Goal: Communication & Community: Ask a question

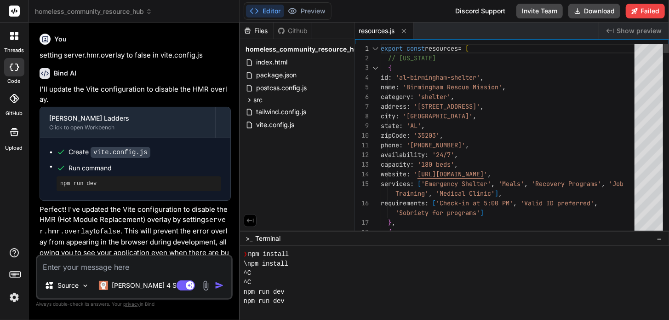
scroll to position [169, 0]
click at [254, 20] on div "Editor Preview Disabled until preview for your project is generated Discord Sup…" at bounding box center [454, 11] width 429 height 23
click at [263, 14] on button "Editor" at bounding box center [265, 11] width 38 height 13
click at [260, 34] on div "Files" at bounding box center [257, 30] width 34 height 9
click at [288, 31] on div "Github" at bounding box center [293, 30] width 38 height 9
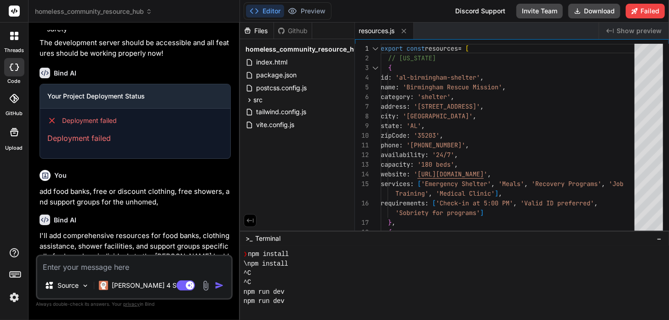
scroll to position [3358, 0]
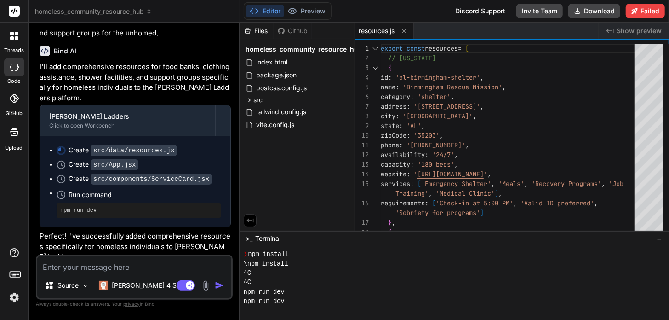
click at [107, 145] on code "src/data/resources.js" at bounding box center [134, 150] width 86 height 11
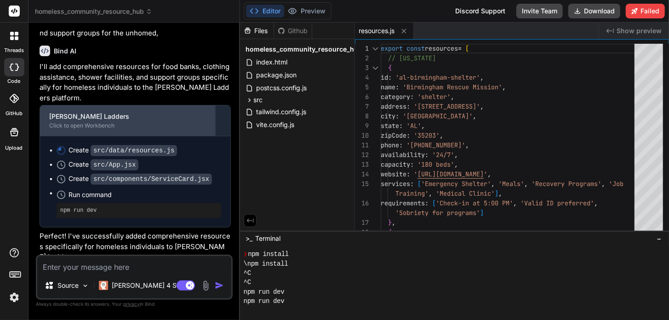
click at [95, 122] on div "Click to open Workbench" at bounding box center [127, 125] width 157 height 7
click at [102, 105] on div "[PERSON_NAME] Ladders Click to open Workbench" at bounding box center [127, 120] width 175 height 30
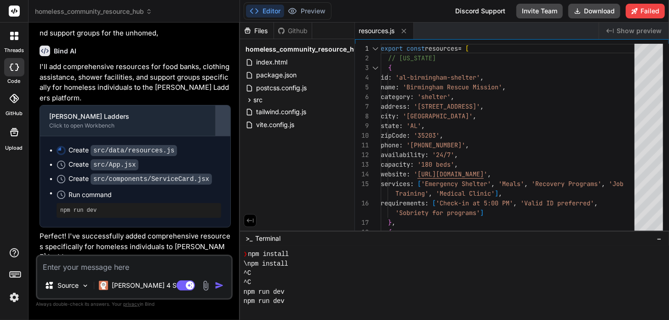
click at [221, 113] on div at bounding box center [223, 120] width 15 height 15
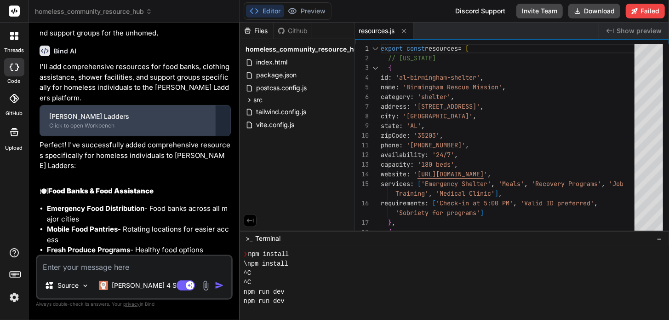
click at [159, 112] on div "[PERSON_NAME] Ladders" at bounding box center [127, 116] width 157 height 9
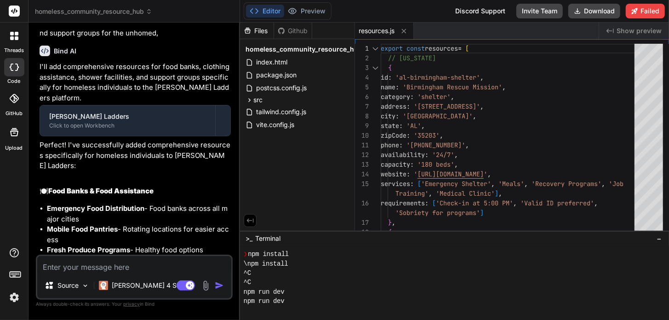
click at [141, 269] on textarea at bounding box center [134, 264] width 194 height 17
type textarea "w"
type textarea "x"
type textarea "wh"
type textarea "x"
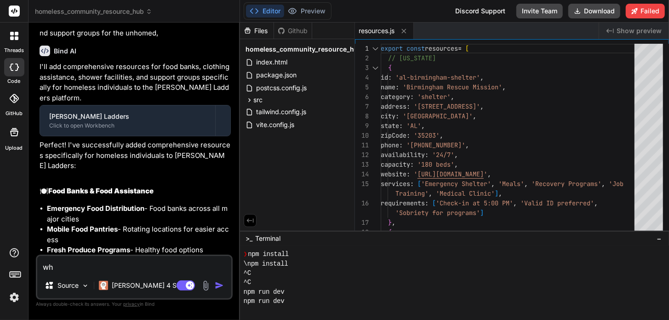
type textarea "wha"
type textarea "x"
type textarea "what"
type textarea "x"
type textarea "what"
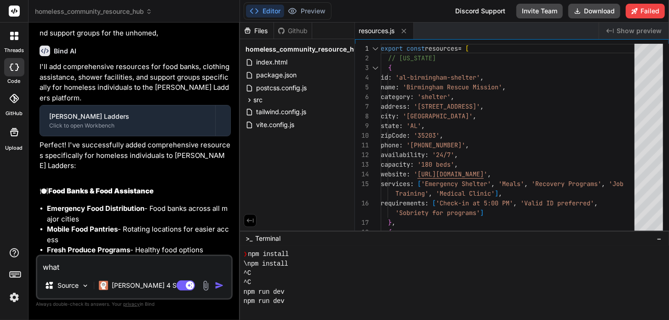
type textarea "x"
type textarea "what c"
type textarea "x"
type textarea "what ca"
type textarea "x"
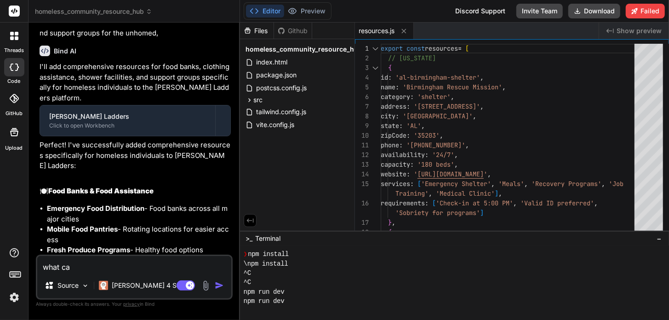
type textarea "what can"
type textarea "x"
type textarea "what can"
type textarea "x"
type textarea "what can i"
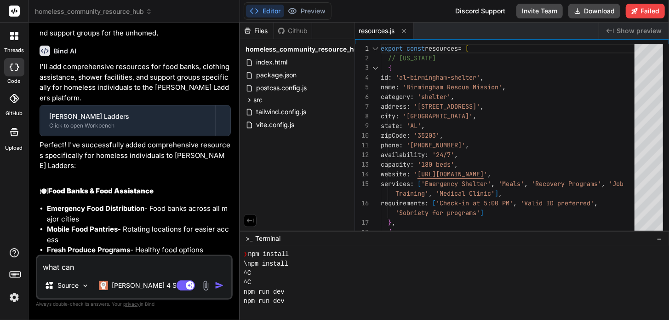
type textarea "x"
type textarea "what can i"
type textarea "x"
type textarea "what can i a"
type textarea "x"
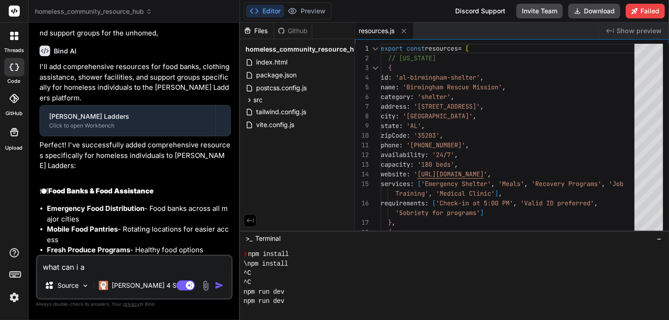
type textarea "what can i ad"
type textarea "x"
type textarea "what can i add"
type textarea "x"
type textarea "what can i add"
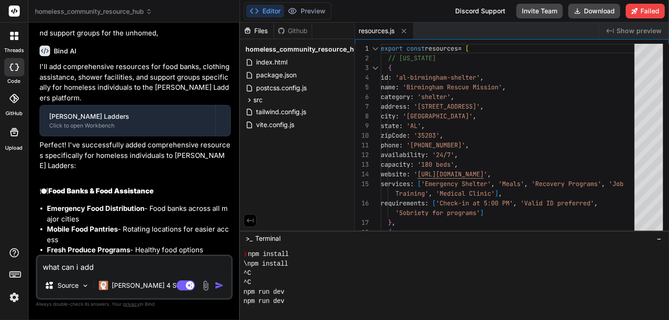
type textarea "x"
type textarea "what can i add t"
type textarea "x"
type textarea "what can i add to"
type textarea "x"
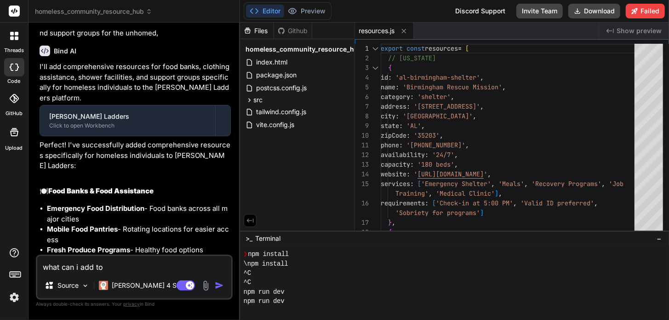
type textarea "what can i add to"
type textarea "x"
type textarea "what can i add to m"
type textarea "x"
type textarea "what can i add to ma"
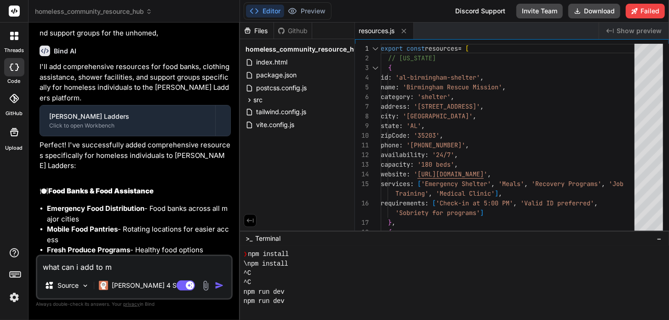
type textarea "x"
type textarea "what can i add to mak"
type textarea "x"
type textarea "what can i add to make"
type textarea "x"
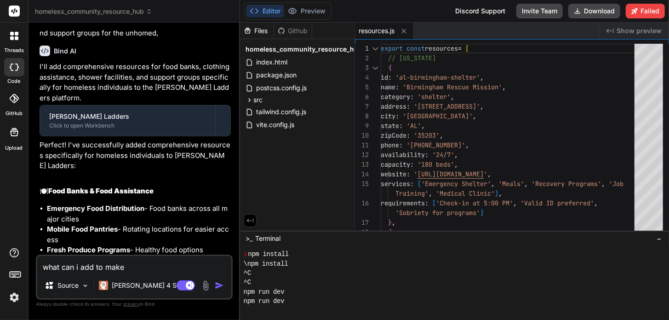
type textarea "what can i add to make"
type textarea "x"
type textarea "what can i add to make t"
type textarea "x"
type textarea "what can i add to make th"
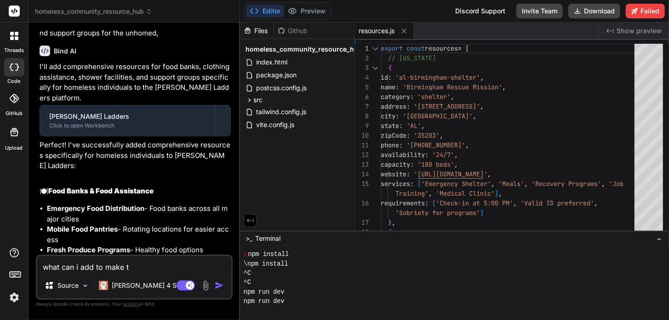
type textarea "x"
type textarea "what can i add to make thi"
type textarea "x"
type textarea "what can i add to make this"
type textarea "x"
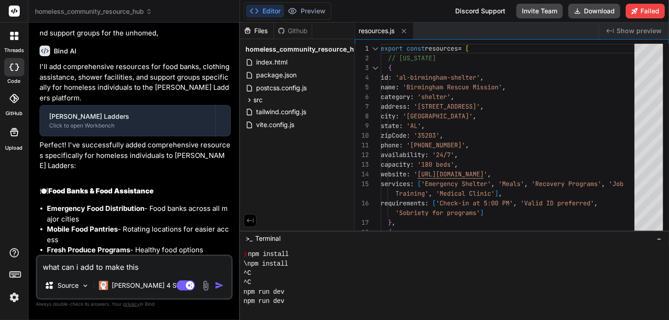
type textarea "what can i add to make this"
type textarea "x"
type textarea "what can i add to make this a"
type textarea "x"
type textarea "what can i add to make this ap"
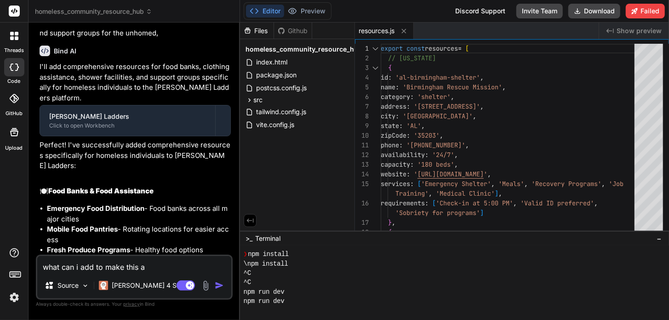
type textarea "x"
type textarea "what can i add to make this app"
type textarea "x"
type textarea "what can i add to make this app"
type textarea "x"
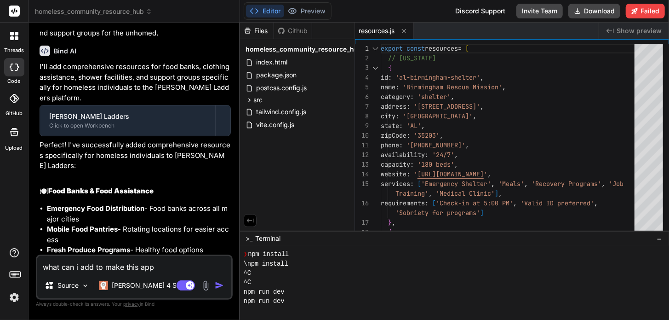
type textarea "what can i add to make this app m"
type textarea "x"
type textarea "what can i add to make this app mo"
type textarea "x"
type textarea "what can i add to make this app mor"
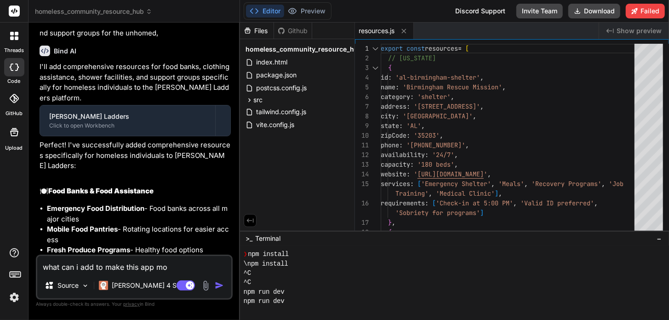
type textarea "x"
type textarea "what can i add to make this app more"
type textarea "x"
type textarea "what can i add to make this app more"
type textarea "x"
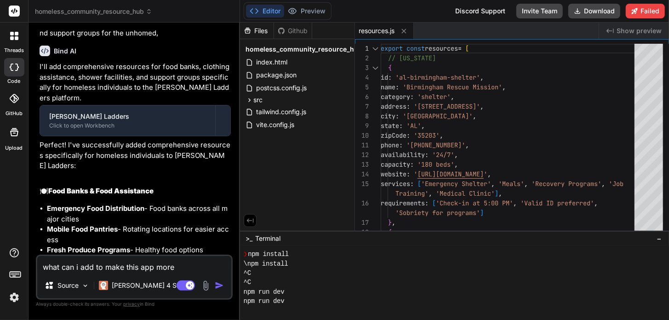
type textarea "what can i add to make this app more r"
type textarea "x"
type textarea "what can i add to make this app more ro"
type textarea "x"
type textarea "what can i add to make this app more rob"
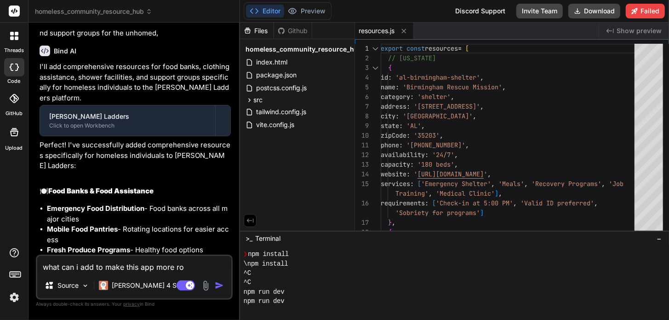
type textarea "x"
type textarea "what can i add to make this app more robu"
type textarea "x"
type textarea "what can i add to make this app more robus"
type textarea "x"
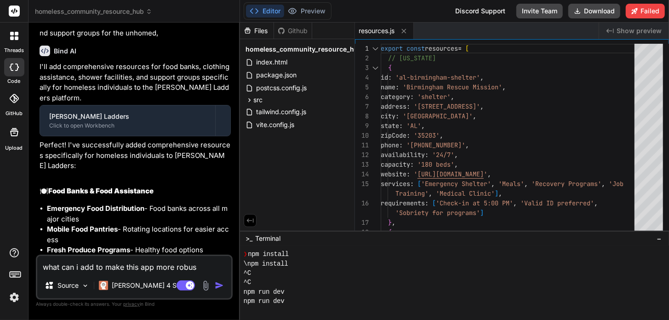
type textarea "what can i add to make this app more robust"
type textarea "x"
type textarea "what can i add to make this app more robust"
type textarea "x"
type textarea "what can i add to make this app more robust a"
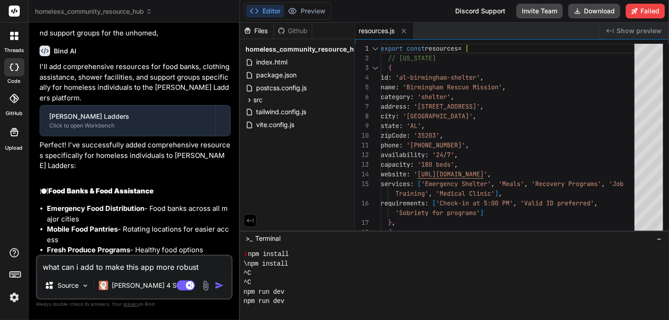
type textarea "x"
type textarea "what can i add to make this app more robust an"
type textarea "x"
type textarea "what can i add to make this app more robust and"
type textarea "x"
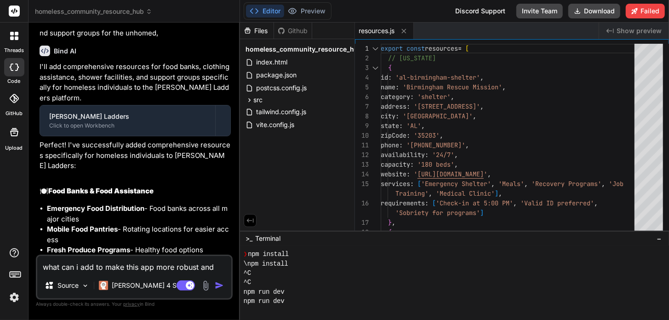
type textarea "what can i add to make this app more robust and"
type textarea "x"
type textarea "what can i add to make this app more robust and i"
type textarea "x"
type textarea "what can i add to make this app more robust and in"
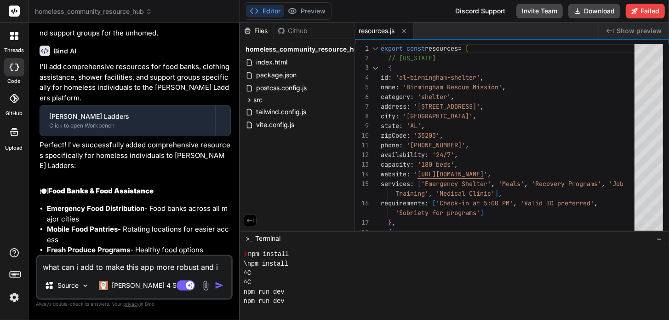
type textarea "x"
type textarea "what can i add to make this app more robust and int"
type textarea "x"
type textarea "what can i add to make this app more robust and inte"
type textarea "x"
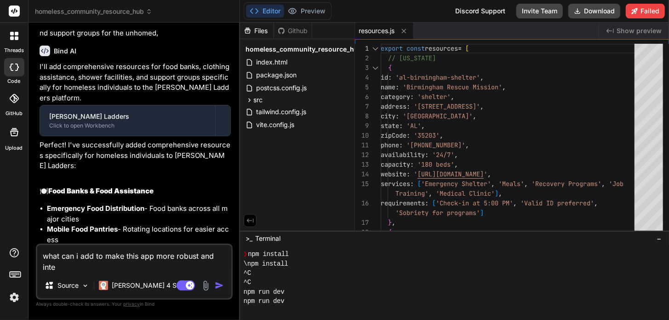
type textarea "what can i add to make this app more robust and inter"
type textarea "x"
type textarea "what can i add to make this app more robust and inter-"
type textarea "x"
type textarea "what can i add to make this app more robust and inter-a"
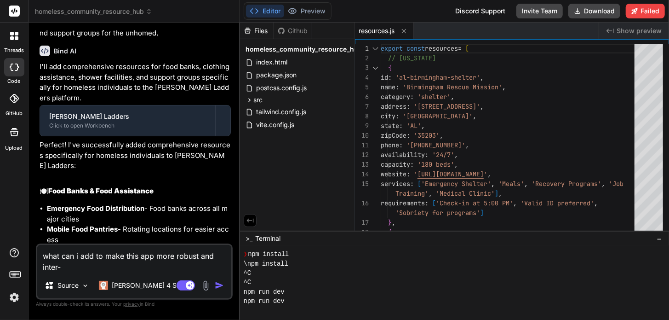
type textarea "x"
type textarea "what can i add to make this app more robust and inter-ac"
type textarea "x"
type textarea "what can i add to make this app more robust and inter-act"
type textarea "x"
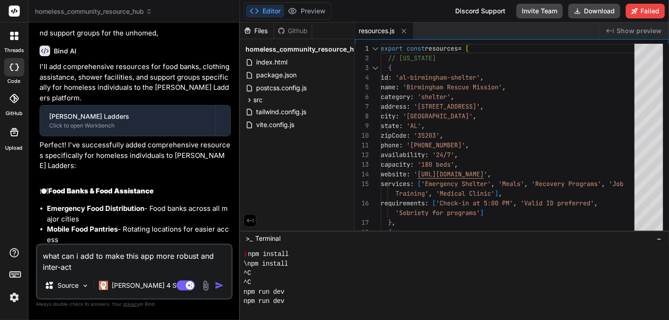
type textarea "what can i add to make this app more robust and inter-acti"
type textarea "x"
type textarea "what can i add to make this app more robust and inter-activ"
type textarea "x"
type textarea "what can i add to make this app more robust and inter-active"
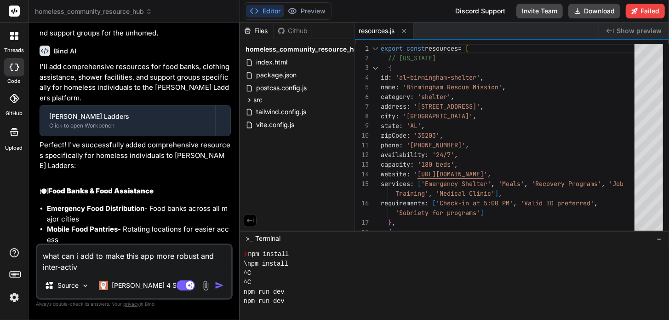
type textarea "x"
click at [100, 264] on textarea "what can i add to make this app more robust and inter-active" at bounding box center [134, 259] width 194 height 28
drag, startPoint x: 91, startPoint y: 267, endPoint x: 67, endPoint y: 270, distance: 24.1
click at [73, 270] on textarea "what can i add to make this app more robust and inter-active" at bounding box center [134, 259] width 194 height 28
click at [59, 269] on textarea "what can i add to make this app more robust and inter-active" at bounding box center [134, 259] width 194 height 28
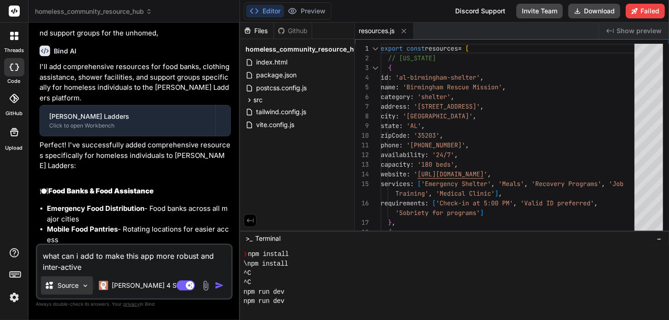
type textarea "what can i add to make this app more robust and interactive"
type textarea "x"
click at [87, 264] on textarea "what can i add to make this app more robust and interactive" at bounding box center [134, 259] width 194 height 28
type textarea "what can i add to make this app more robust and interactive"
click at [219, 282] on img "button" at bounding box center [219, 285] width 9 height 9
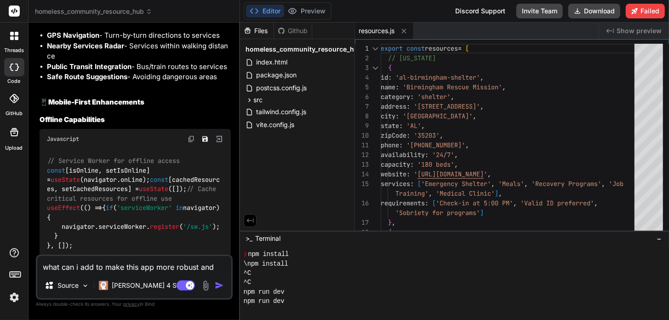
scroll to position [4890, 0]
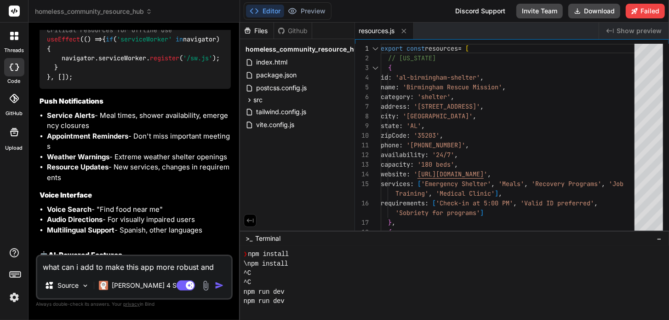
type textarea "x"
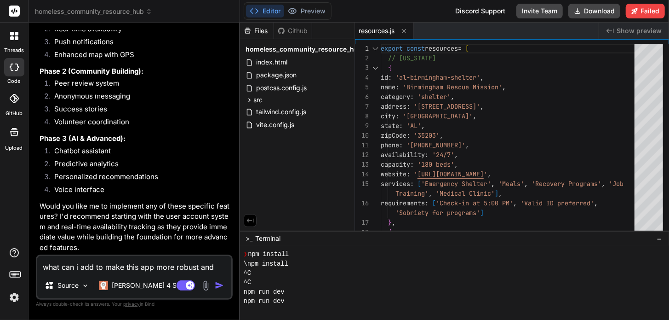
scroll to position [7374, 0]
click at [127, 265] on textarea "what can i add to make this app more robust and interactive" at bounding box center [134, 264] width 194 height 17
type textarea "i"
type textarea "x"
type textarea "im"
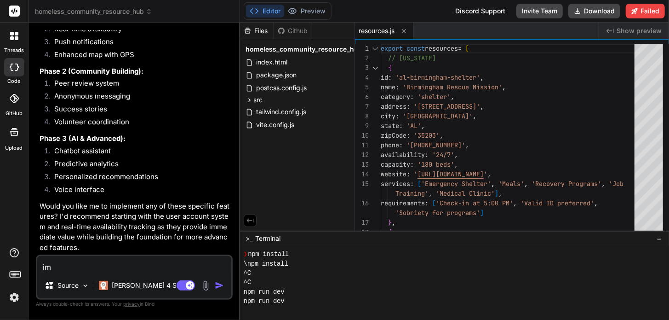
type textarea "x"
type textarea "imp"
type textarea "x"
type textarea "impl"
type textarea "x"
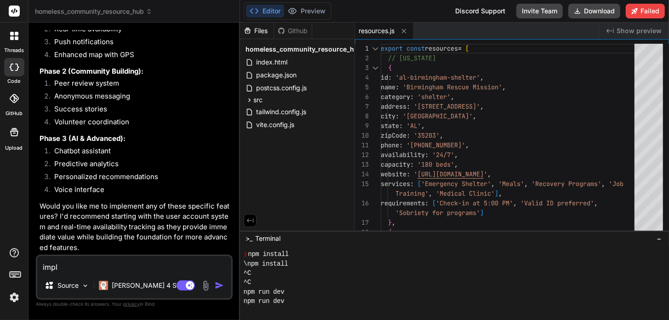
type textarea "imple"
type textarea "x"
type textarea "implem"
type textarea "x"
type textarea "impleme"
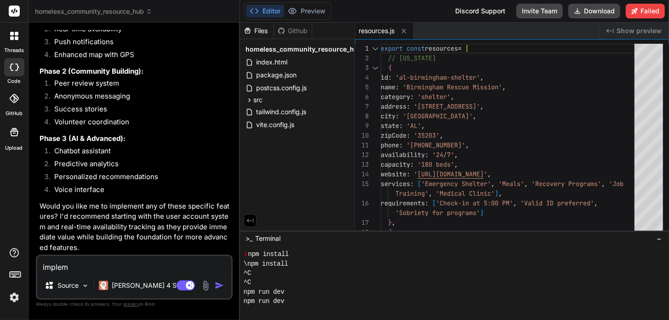
type textarea "x"
type textarea "implemet"
type textarea "x"
type textarea "implemetn"
type textarea "x"
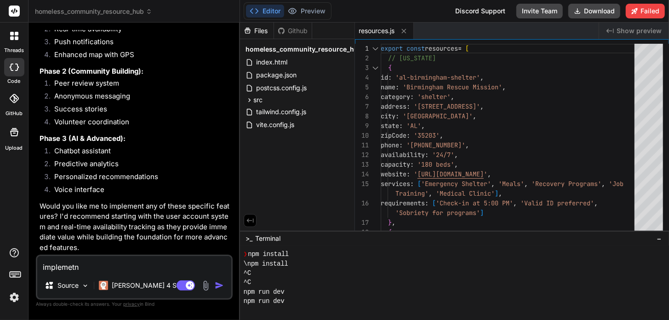
type textarea "implemet"
type textarea "x"
type textarea "impleme"
type textarea "x"
type textarea "implemen"
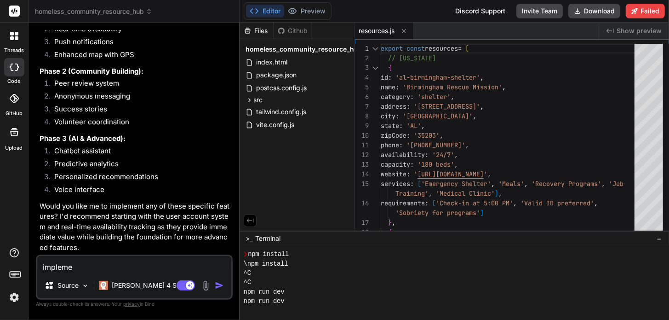
type textarea "x"
type textarea "implement"
type textarea "x"
type textarea "implement"
type textarea "x"
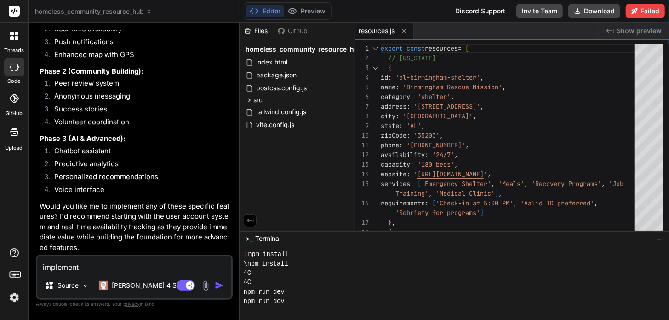
type textarea "implement a"
type textarea "x"
type textarea "implement al"
type textarea "x"
type textarea "implement all"
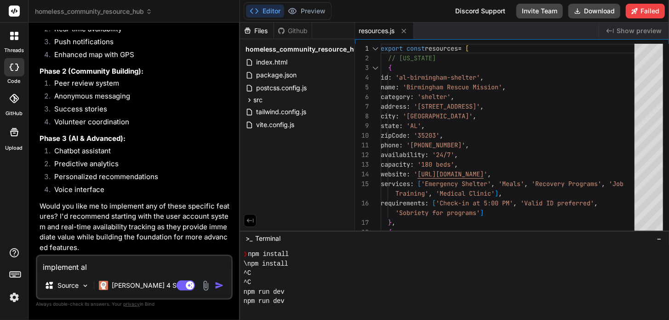
type textarea "x"
type textarea "implement all"
type textarea "x"
type textarea "implement all y"
type textarea "x"
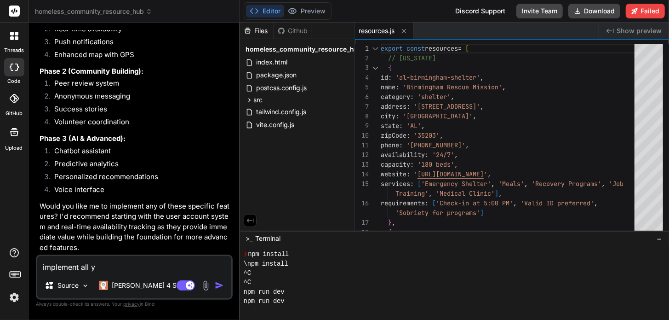
type textarea "implement all yo"
type textarea "x"
type textarea "implement all you"
type textarea "x"
type textarea "implement all your"
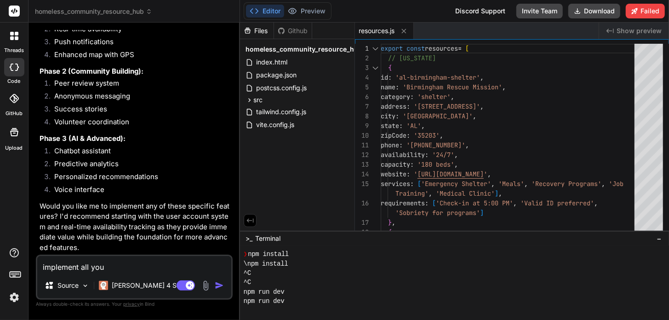
type textarea "x"
type textarea "implement all your"
type textarea "x"
type textarea "implement all your s"
type textarea "x"
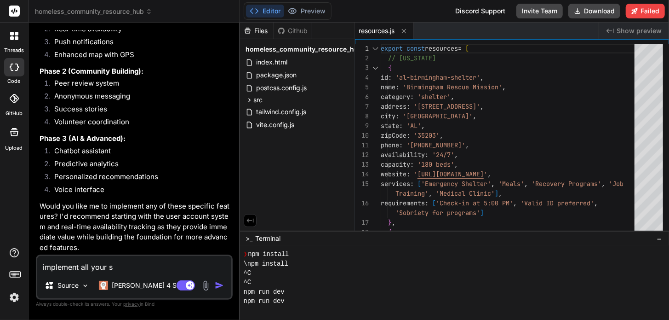
type textarea "implement all your su"
type textarea "x"
type textarea "implement all your sug"
type textarea "x"
type textarea "implement all your [PERSON_NAME]"
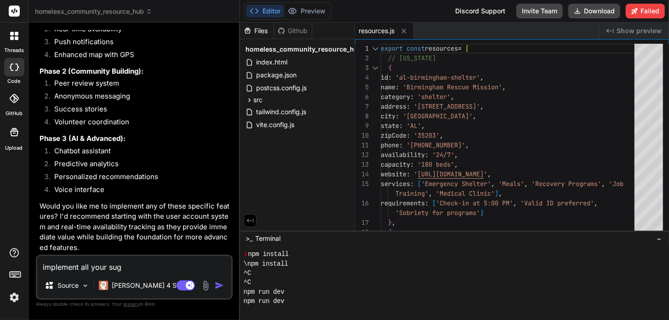
type textarea "x"
type textarea "implement all your sugge"
type textarea "x"
type textarea "implement all your sugges"
type textarea "x"
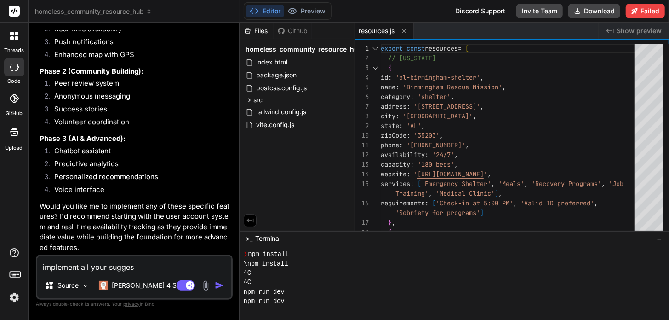
type textarea "implement all your suggest"
type textarea "x"
type textarea "implement all your suggesti"
type textarea "x"
type textarea "implement all your suggestio"
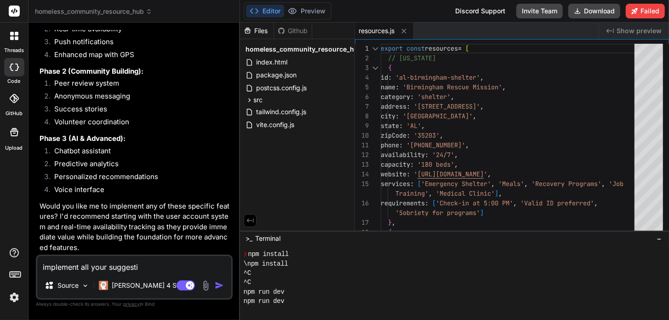
type textarea "x"
type textarea "implement all your suggestion"
type textarea "x"
type textarea "implement all your suggestions"
type textarea "x"
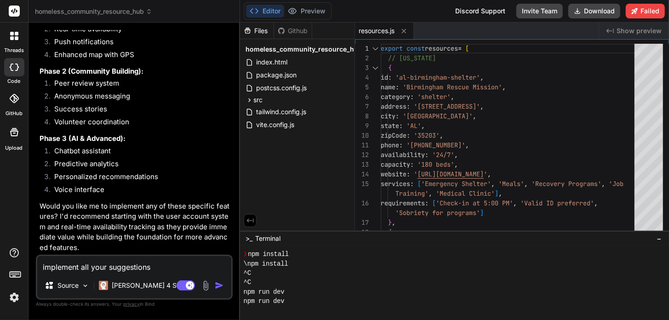
type textarea "implement all your suggestions"
type textarea "x"
click at [170, 265] on textarea "implement all your suggestions" at bounding box center [134, 264] width 194 height 17
type textarea "implement all your suggestions"
click at [221, 284] on img "button" at bounding box center [219, 285] width 9 height 9
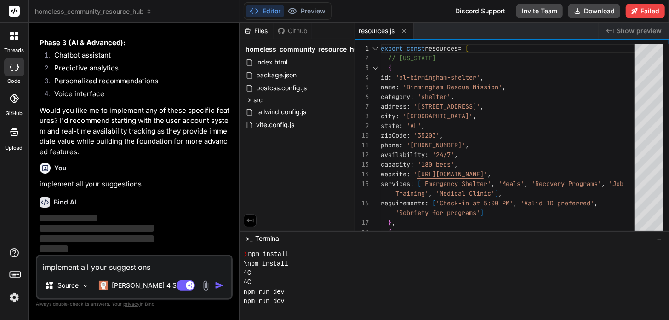
scroll to position [7301, 0]
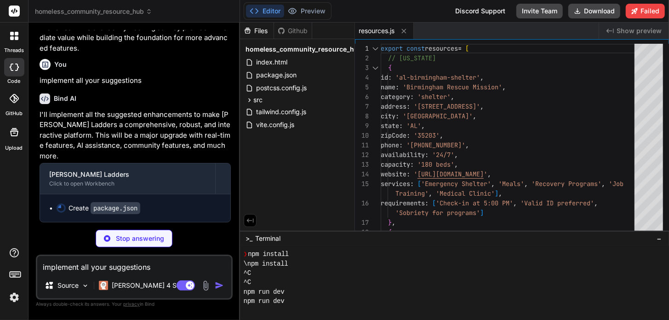
type textarea "x"
type textarea ""vite-plugin-pwa": "^0.16.4" } }"
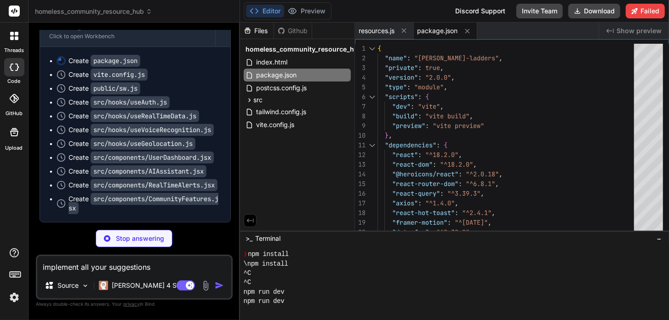
scroll to position [7734, 0]
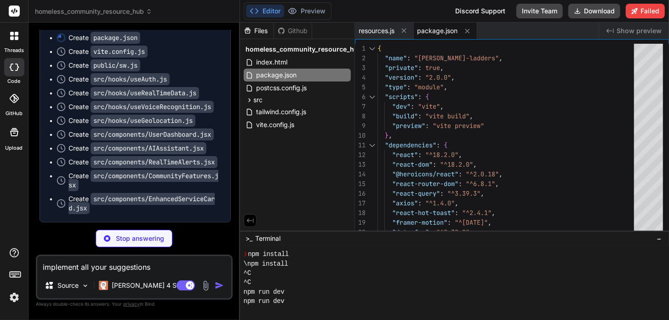
type textarea "x"
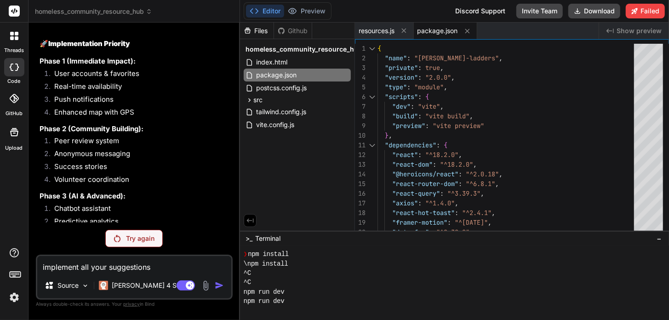
scroll to position [7099, 0]
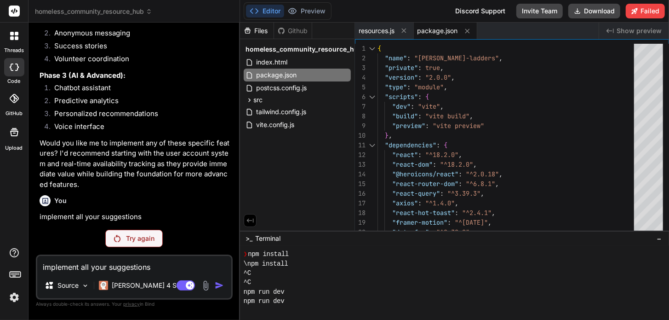
click at [274, 14] on button "Editor" at bounding box center [265, 11] width 38 height 13
click at [102, 269] on textarea "implement all your suggestions" at bounding box center [134, 264] width 194 height 17
type textarea "I"
type textarea "x"
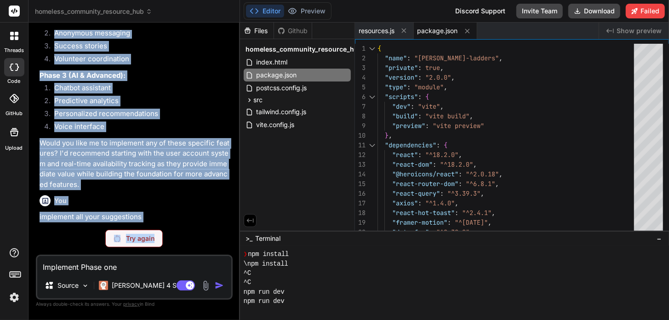
scroll to position [7437, 0]
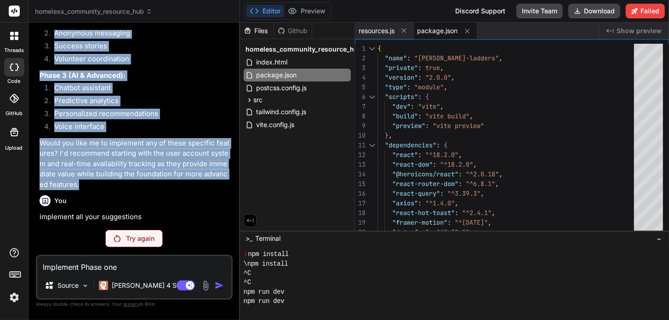
drag, startPoint x: 39, startPoint y: 69, endPoint x: 182, endPoint y: 188, distance: 186.5
click at [182, 188] on div "You setting server.hmr.overlay to false in vite.config.js Bind AI I'll update t…" at bounding box center [135, 126] width 195 height 192
copy div "🔥 Lore-Ipsumd Sitametcons Adipisci Elit-Sedd Eiusmodt Incididunt // Utla etd ma…"
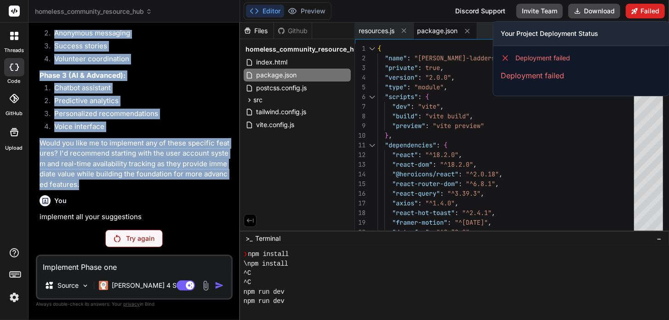
click at [637, 12] on icon at bounding box center [635, 11] width 6 height 6
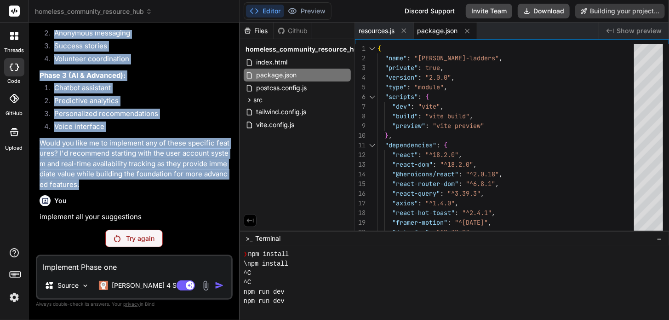
scroll to position [7242, 0]
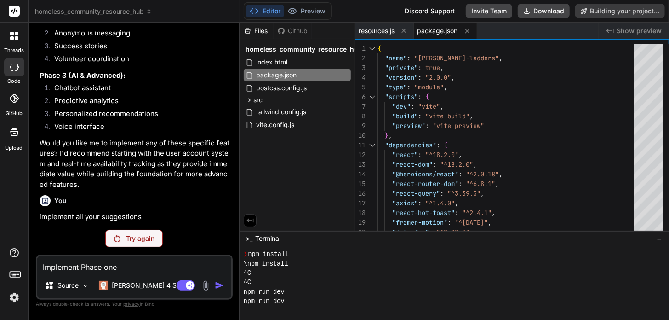
drag, startPoint x: 36, startPoint y: 108, endPoint x: 138, endPoint y: 161, distance: 115.0
click at [139, 162] on div "You setting server.hmr.overlay to false in vite.config.js Bind AI I'll update t…" at bounding box center [134, 174] width 197 height 289
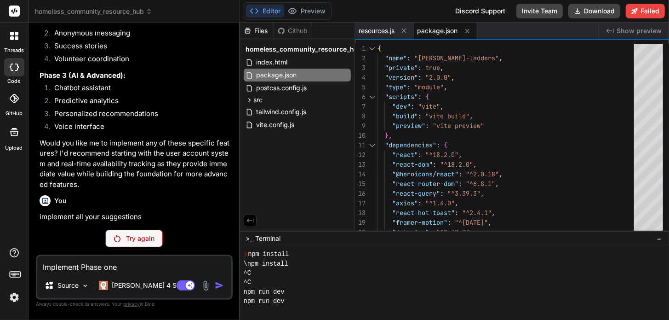
copy div "Phase 1 (Immediate Impact): User accounts & favorites Real-time availability Pu…"
drag, startPoint x: 122, startPoint y: 270, endPoint x: 32, endPoint y: 261, distance: 90.7
click at [32, 261] on div "Bind AI Web Search Created with Pixso. Code Generator You setting server.hmr.ov…" at bounding box center [135, 171] width 212 height 297
paste textarea "Phase 1 (Immediate Impact): User accounts & favorites Real-time availability Pu…"
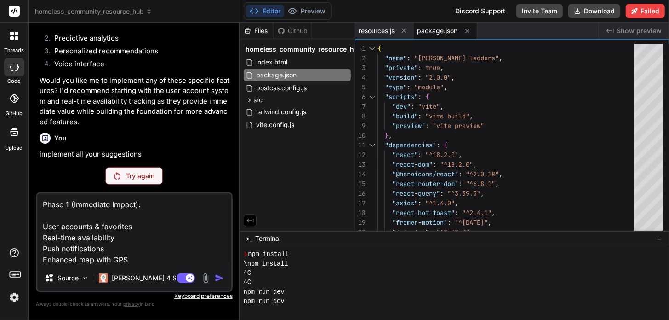
click at [301, 31] on div "Github" at bounding box center [293, 30] width 38 height 9
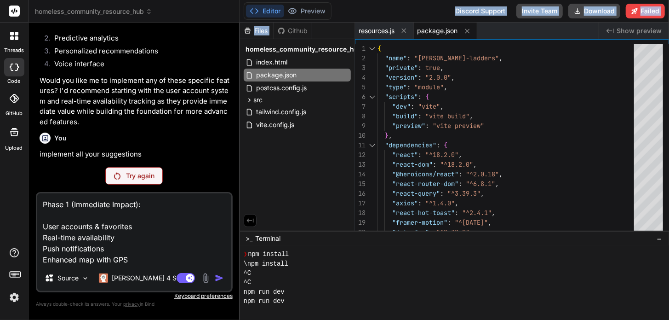
drag, startPoint x: 310, startPoint y: 10, endPoint x: 320, endPoint y: 23, distance: 16.1
click at [321, 25] on div "Editor Preview Disabled until preview for your project is generated Discord Sup…" at bounding box center [454, 160] width 429 height 320
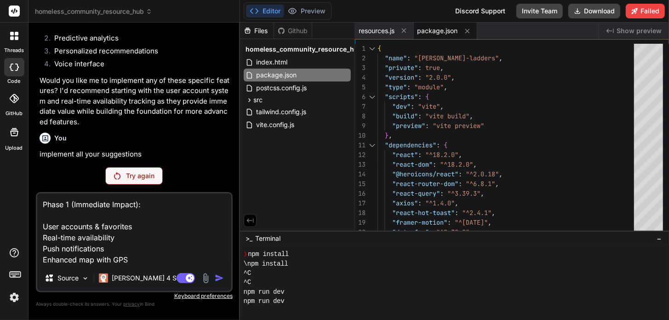
click at [141, 174] on p "Try again" at bounding box center [140, 175] width 29 height 9
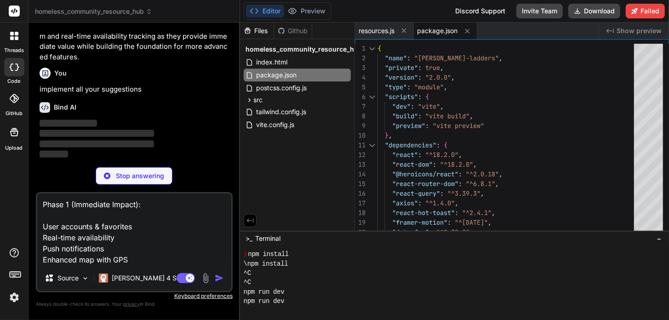
scroll to position [7564, 0]
click at [145, 179] on p "Stop answering" at bounding box center [140, 175] width 48 height 9
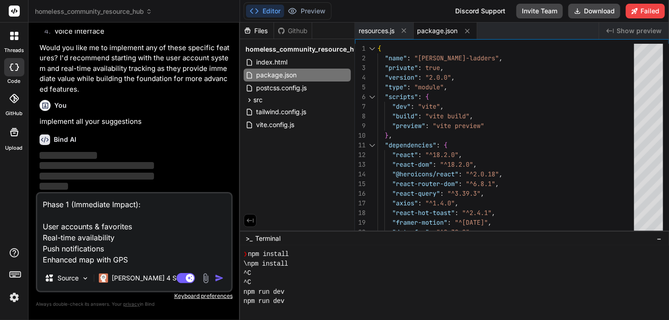
click at [221, 281] on img "button" at bounding box center [219, 277] width 9 height 9
